Goal: Task Accomplishment & Management: Manage account settings

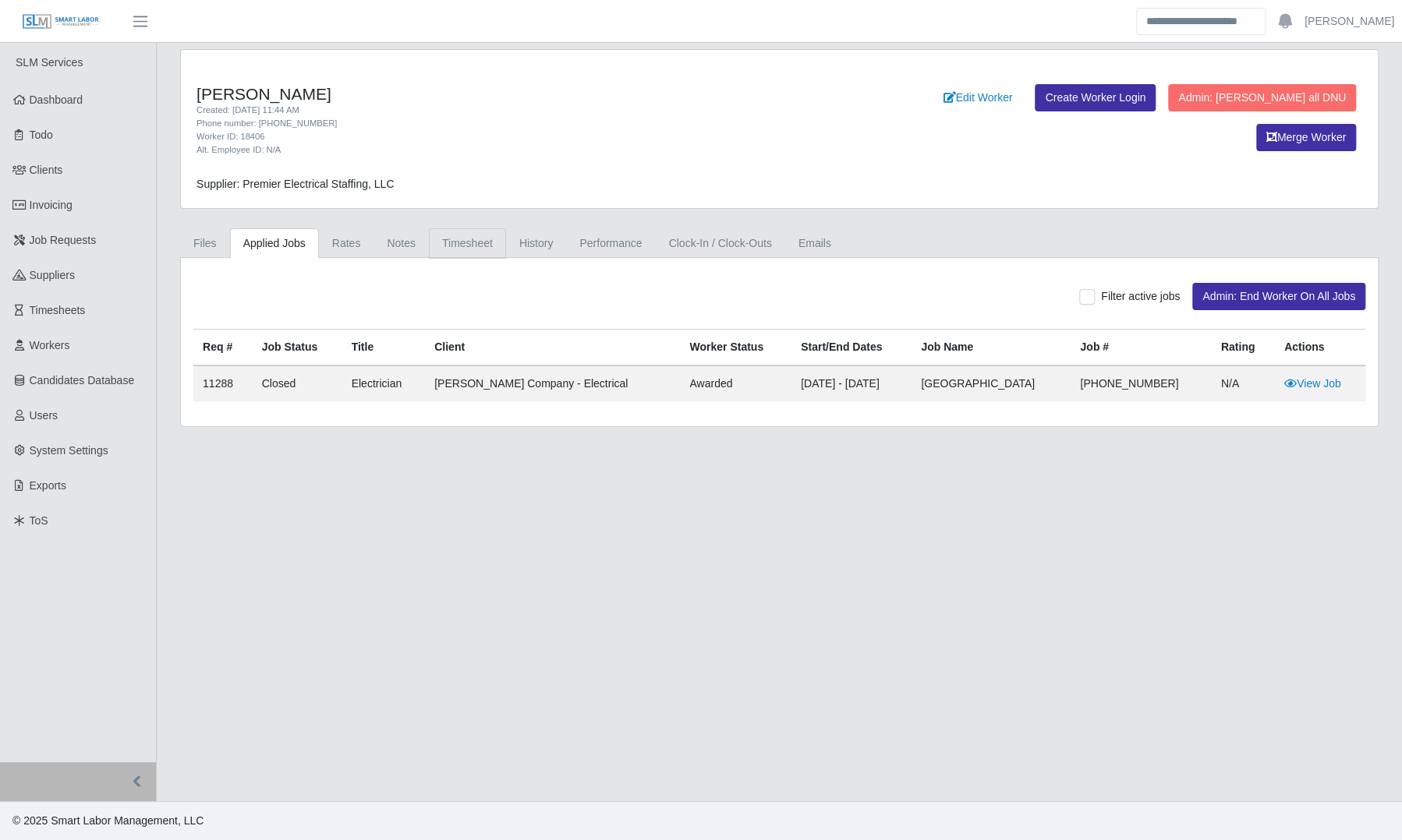
click at [467, 251] on link "Timesheet" at bounding box center [467, 243] width 77 height 30
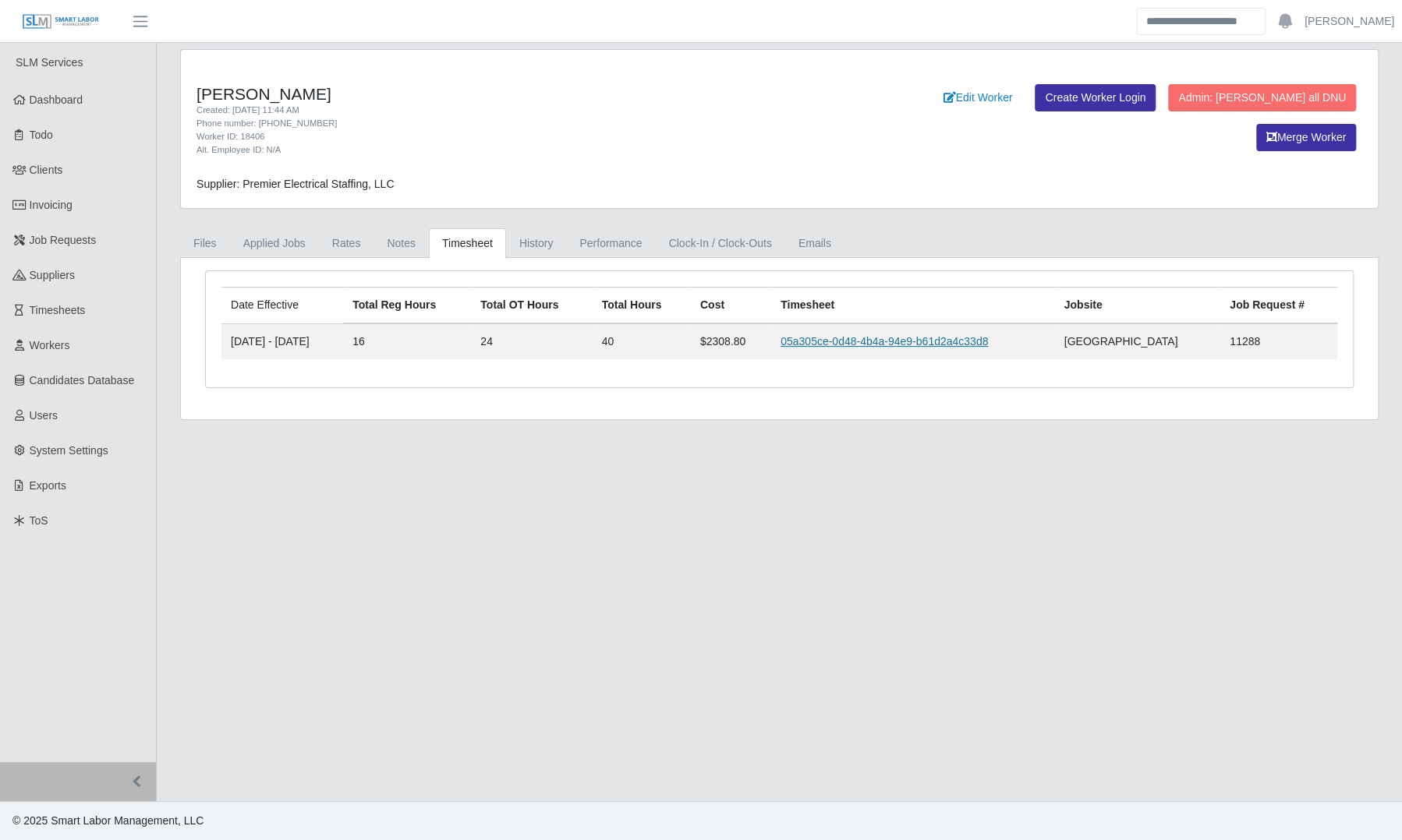
click at [848, 335] on link "05a305ce-0d48-4b4a-94e9-b61d2a4c33d8" at bounding box center [884, 341] width 208 height 13
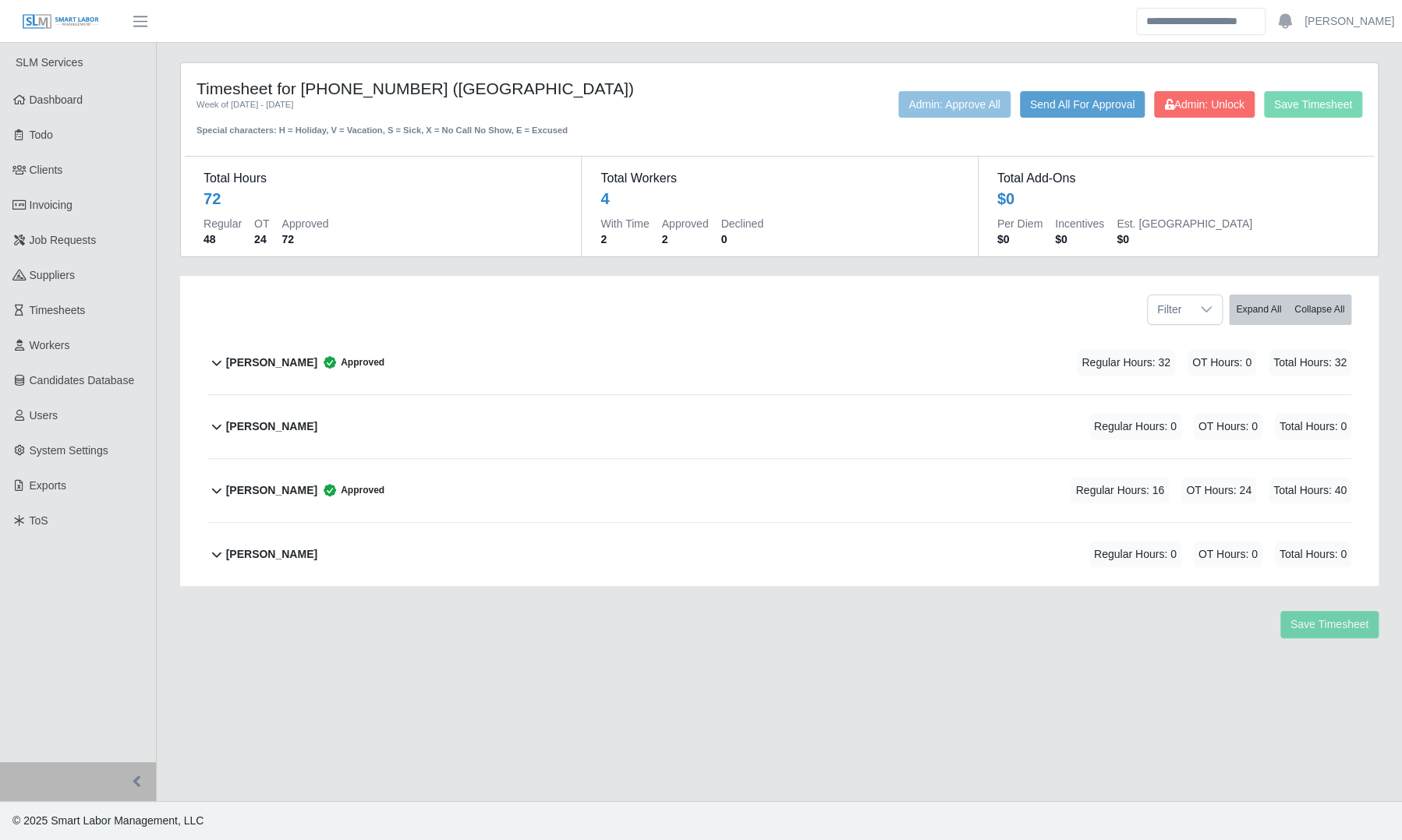
click at [499, 506] on div "[PERSON_NAME] Approved Regular Hours: 16 OT Hours: 24 Total Hours: 40" at bounding box center [789, 491] width 1126 height 63
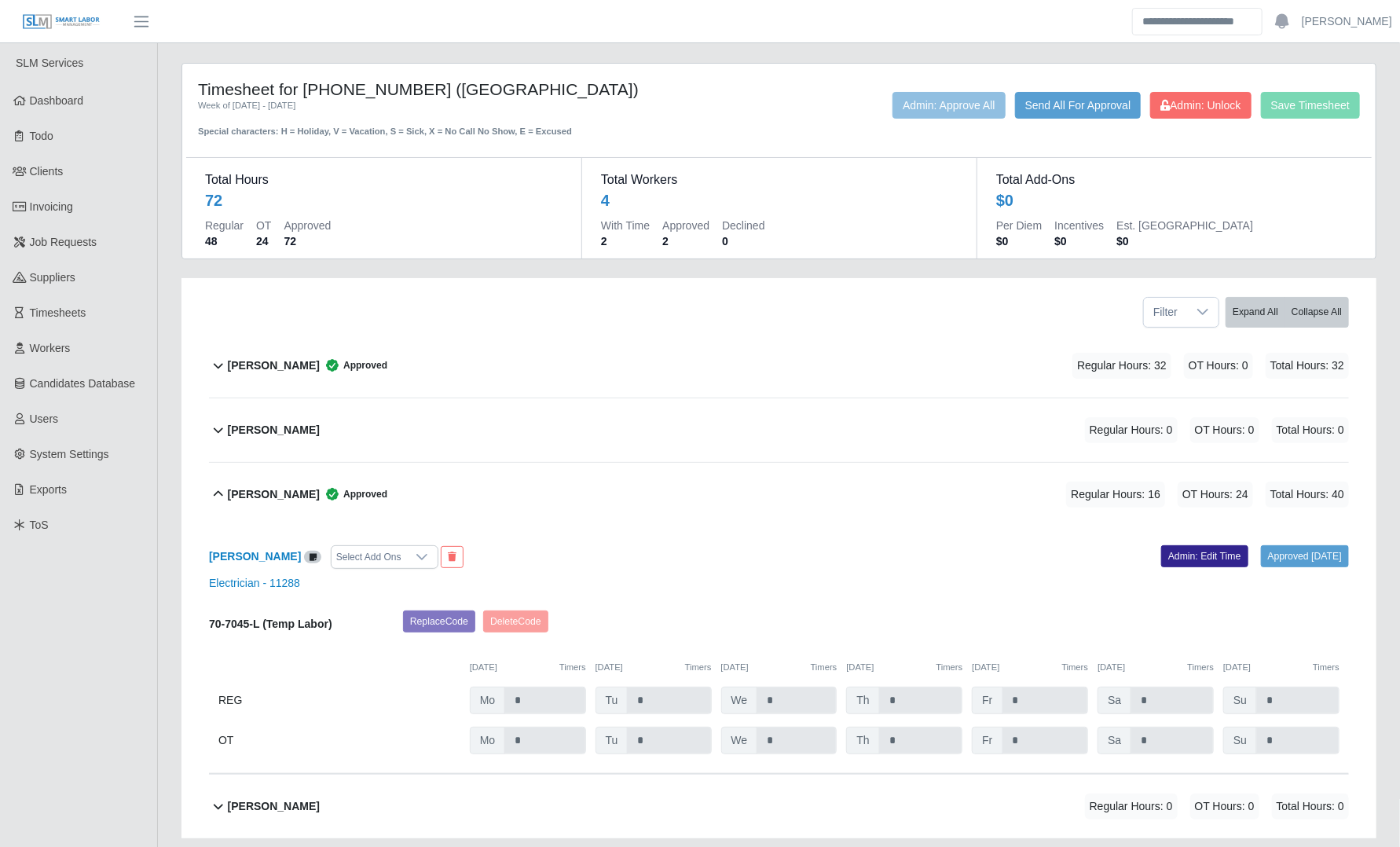
click at [1176, 556] on link "Admin: Edit Time" at bounding box center [1205, 556] width 87 height 22
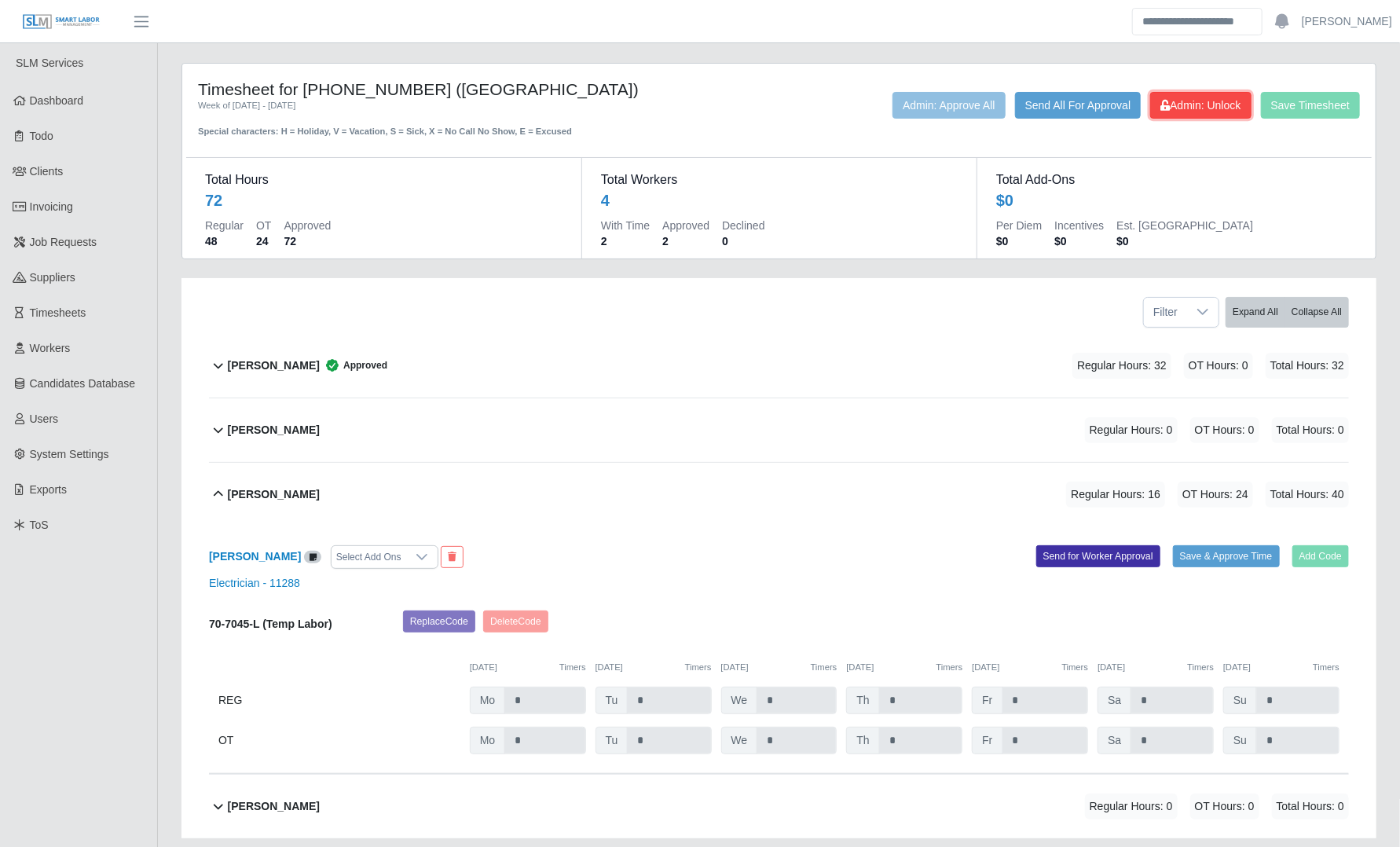
click at [1199, 112] on span "Admin: Unlock" at bounding box center [1201, 105] width 80 height 13
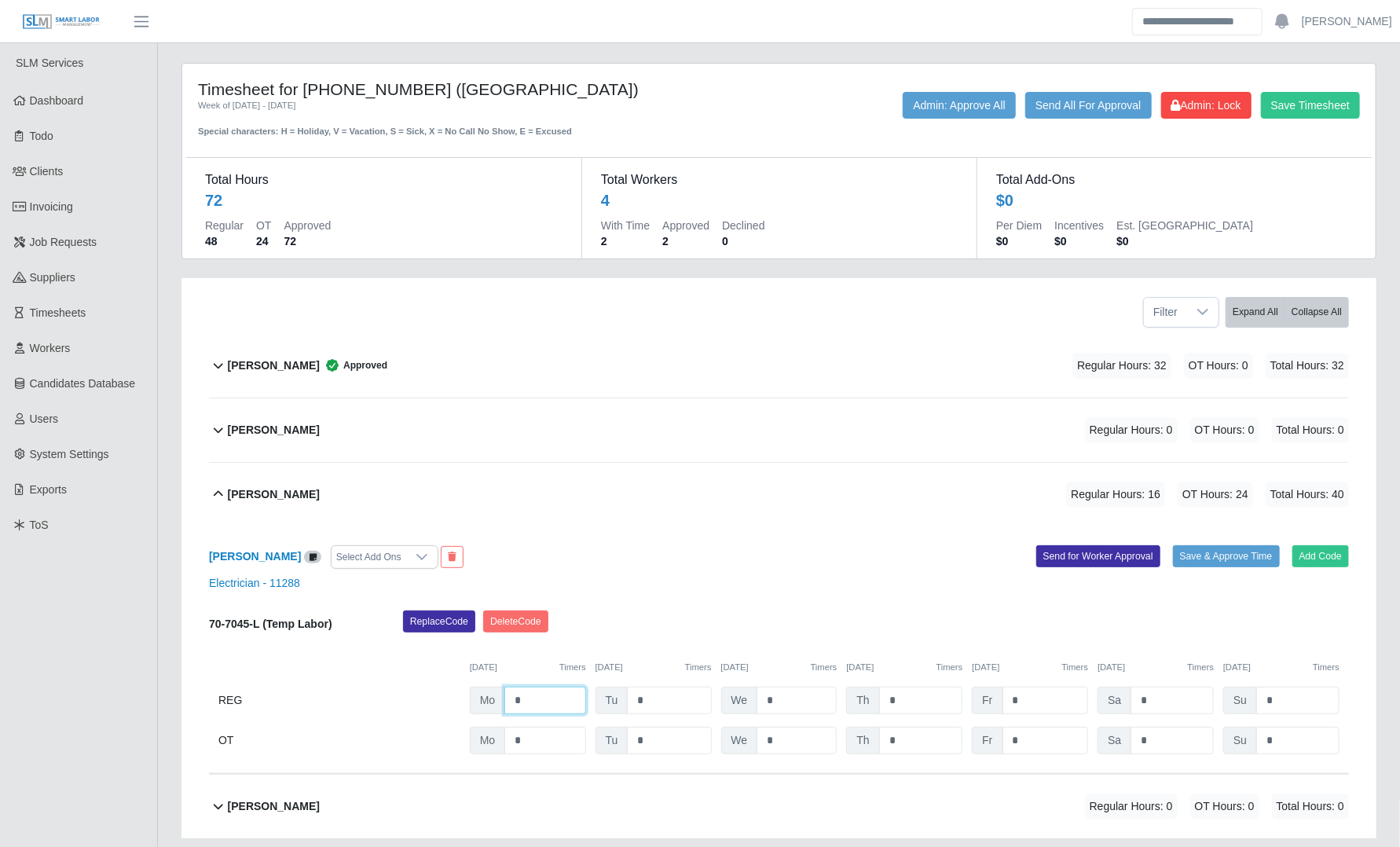
click at [541, 709] on input "*" at bounding box center [545, 701] width 81 height 28
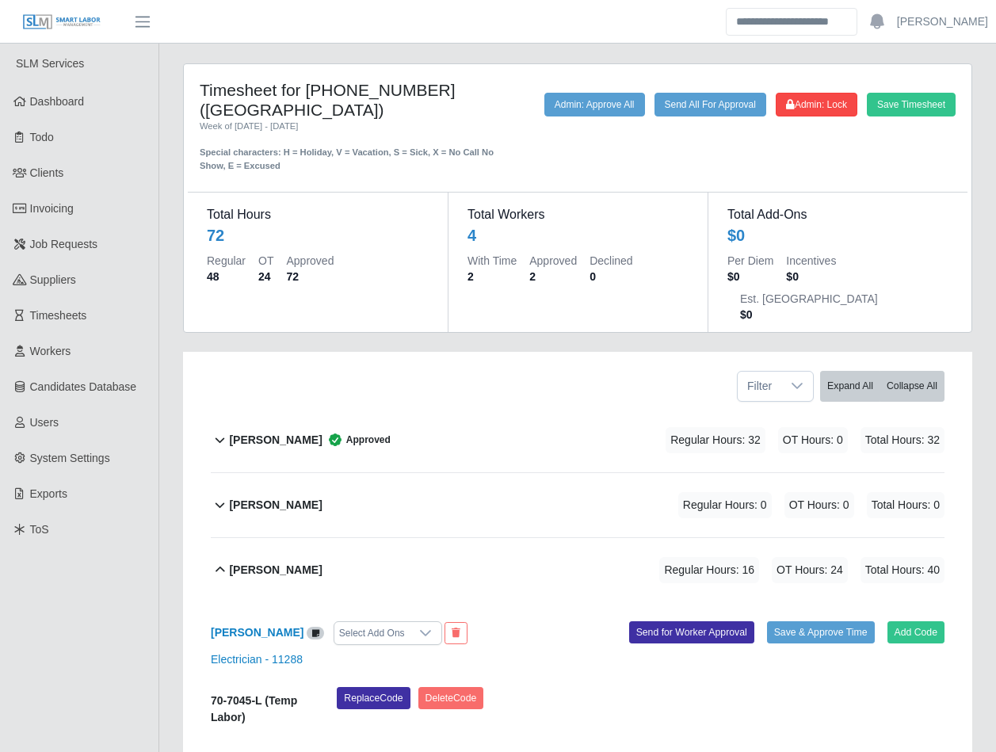
scroll to position [238, 0]
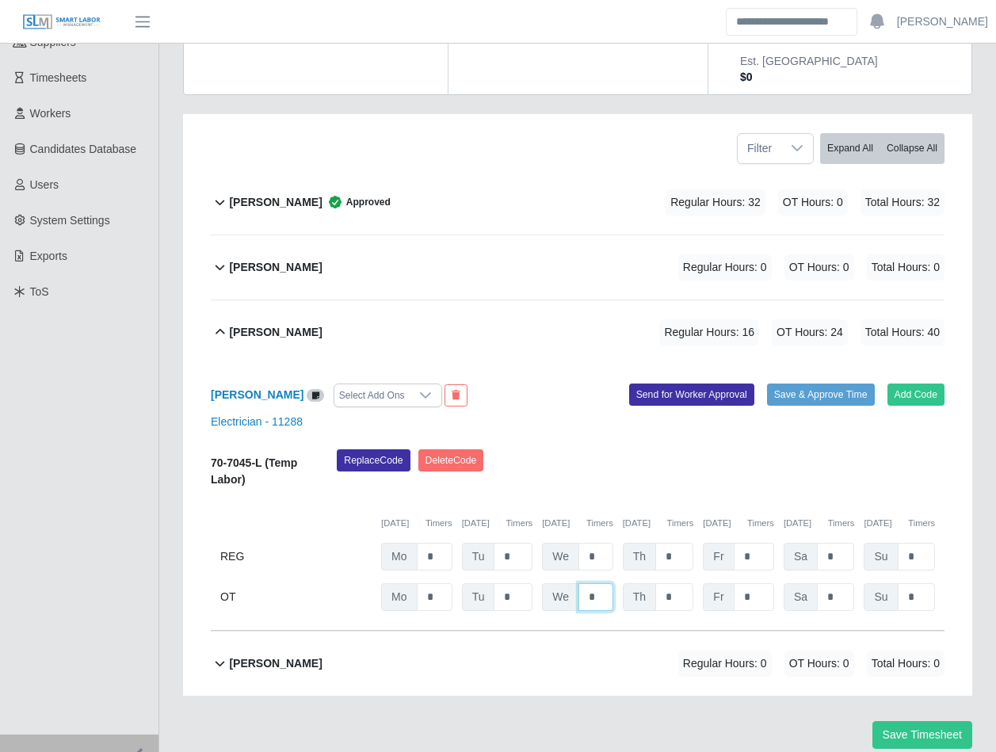
click at [582, 583] on input "*" at bounding box center [596, 597] width 35 height 28
click at [601, 583] on input "*" at bounding box center [596, 597] width 35 height 28
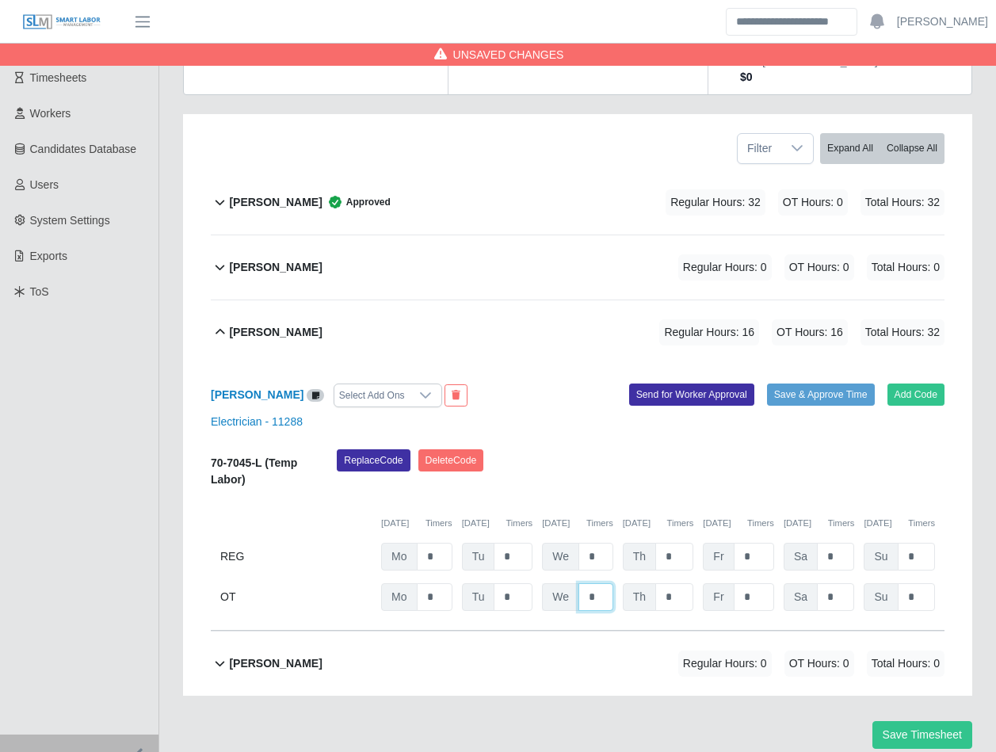
type input "*"
click at [522, 583] on input "*" at bounding box center [513, 597] width 39 height 28
type input "*"
click at [713, 449] on div "Replace Code [GEOGRAPHIC_DATA] Code" at bounding box center [641, 473] width 632 height 48
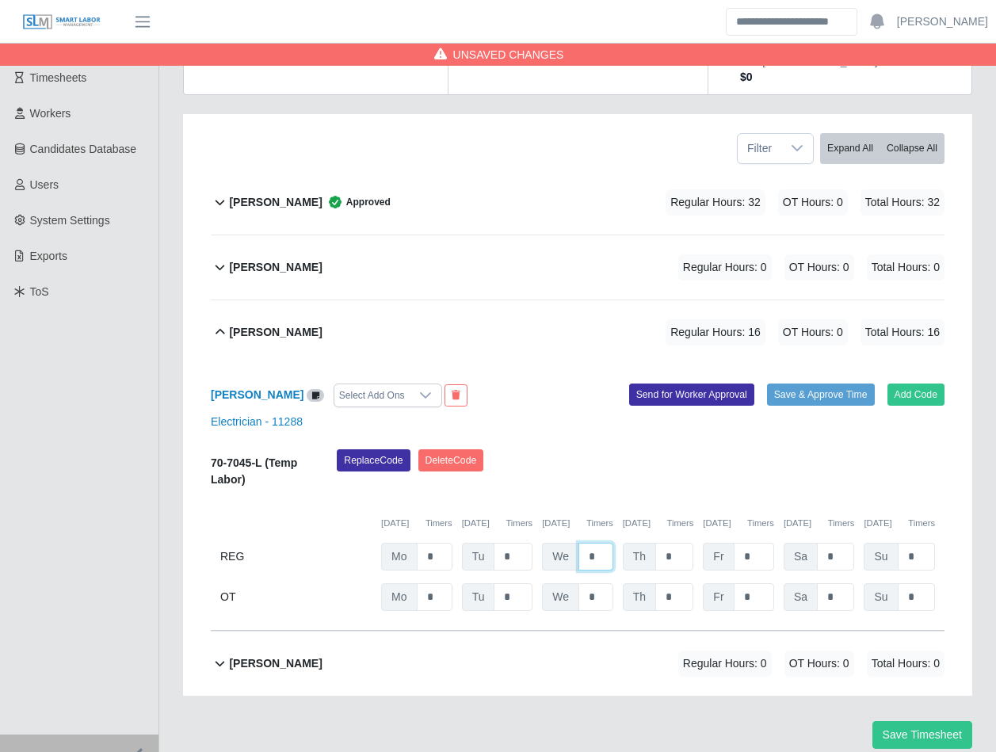
click at [604, 543] on input "*" at bounding box center [596, 557] width 35 height 28
type input "*"
click at [858, 401] on div "[PERSON_NAME] Select Add Ons Add Code Save & Approve Time Send for Worker Appro…" at bounding box center [578, 498] width 734 height 266
click at [817, 365] on div "[PERSON_NAME] Select Add Ons Add Code Save & Approve Time Send for Worker Appro…" at bounding box center [578, 498] width 734 height 266
click at [831, 384] on div "Add Code Save & Approve Time Send for Worker Approval" at bounding box center [767, 396] width 379 height 24
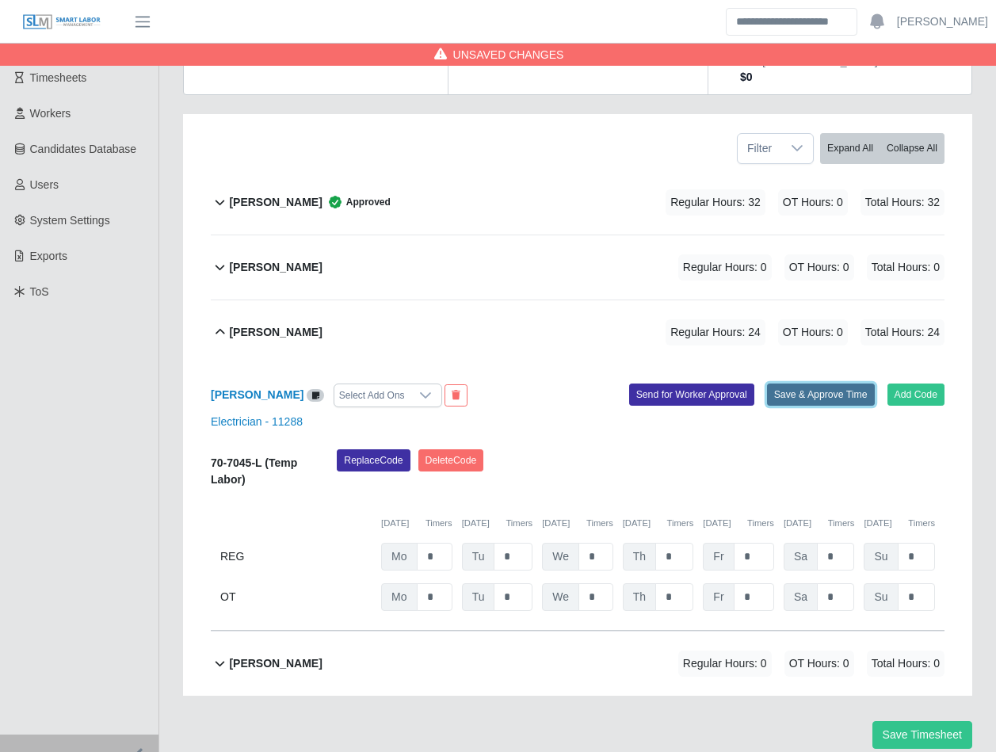
click at [825, 384] on button "Save & Approve Time" at bounding box center [821, 395] width 108 height 22
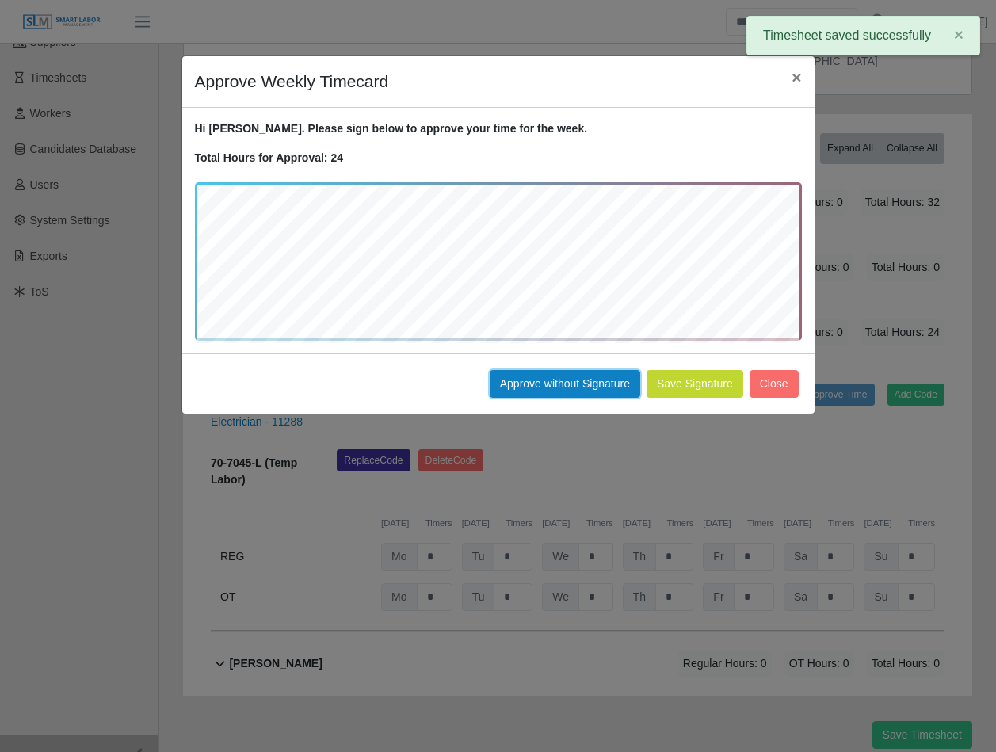
click at [525, 378] on button "Approve without Signature" at bounding box center [565, 384] width 151 height 28
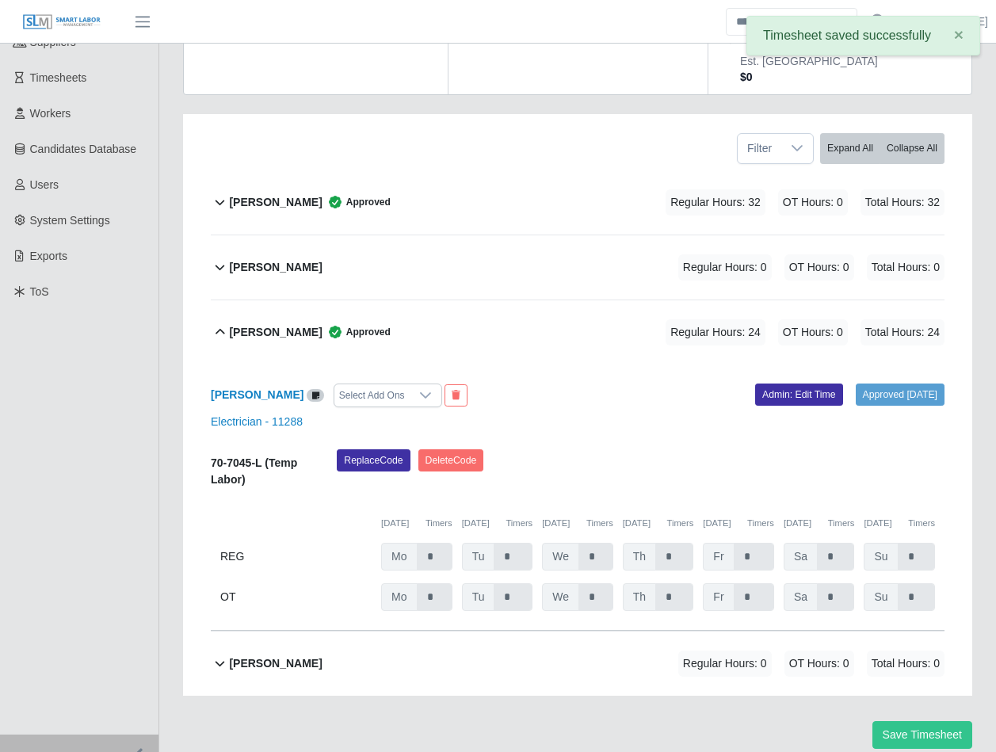
click at [392, 300] on div "[PERSON_NAME] Approved Regular Hours: 24 OT Hours: 0 Total Hours: 24" at bounding box center [587, 332] width 716 height 64
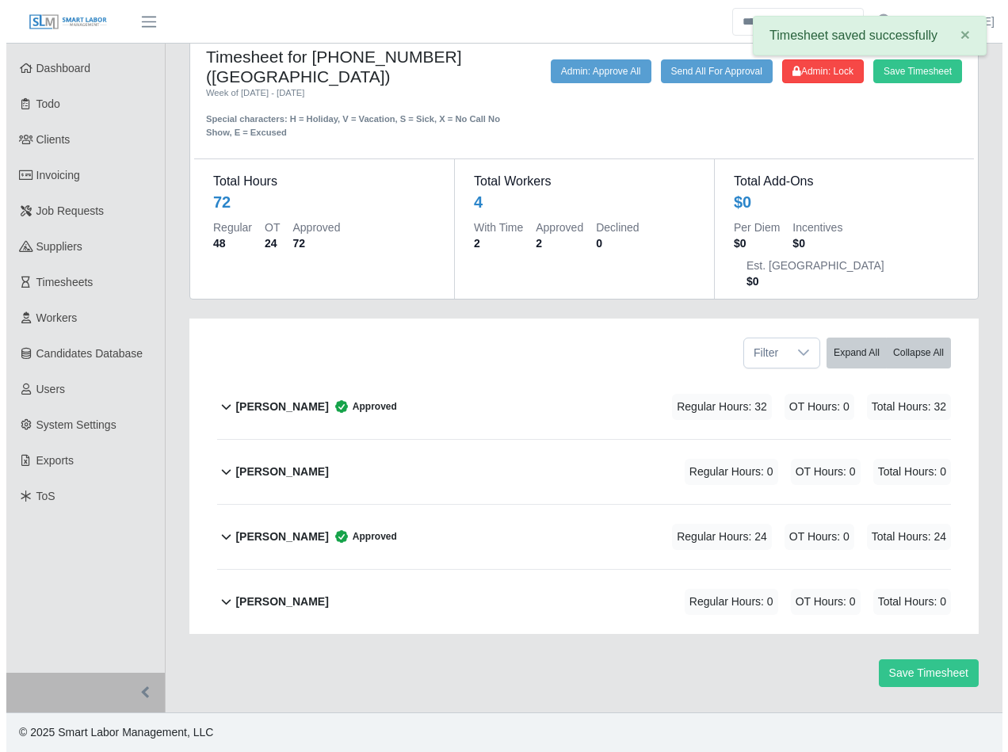
scroll to position [0, 0]
